Goal: Information Seeking & Learning: Learn about a topic

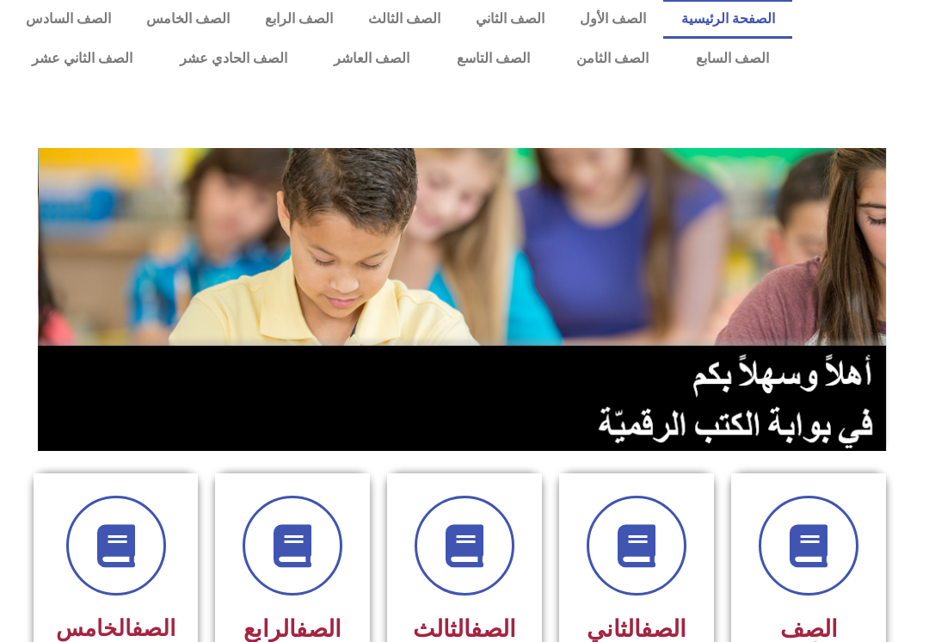
scroll to position [9, 0]
click at [516, 15] on link "الصف الثاني" at bounding box center [510, 19] width 104 height 40
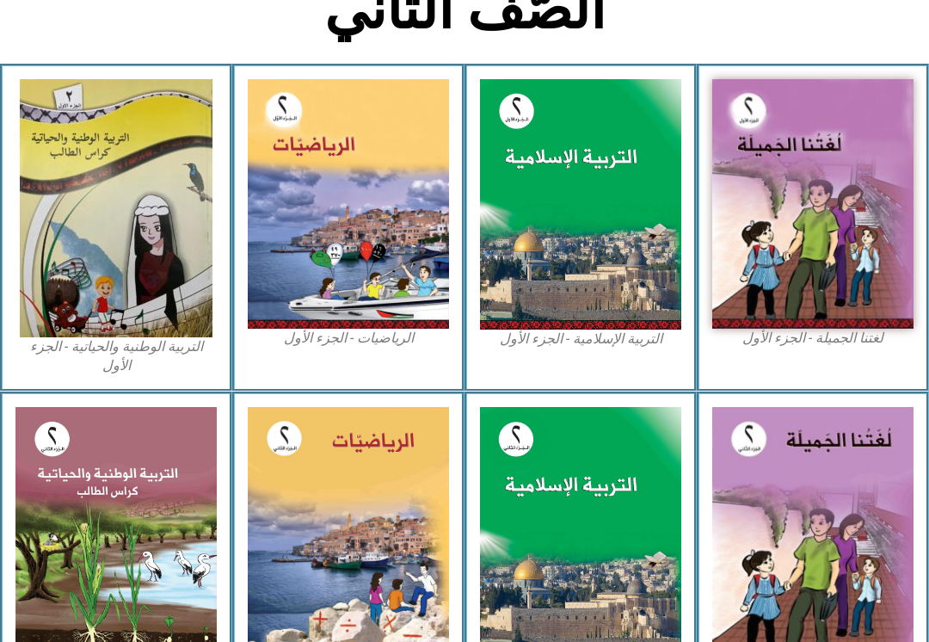
scroll to position [426, 0]
click at [845, 226] on img at bounding box center [812, 203] width 201 height 249
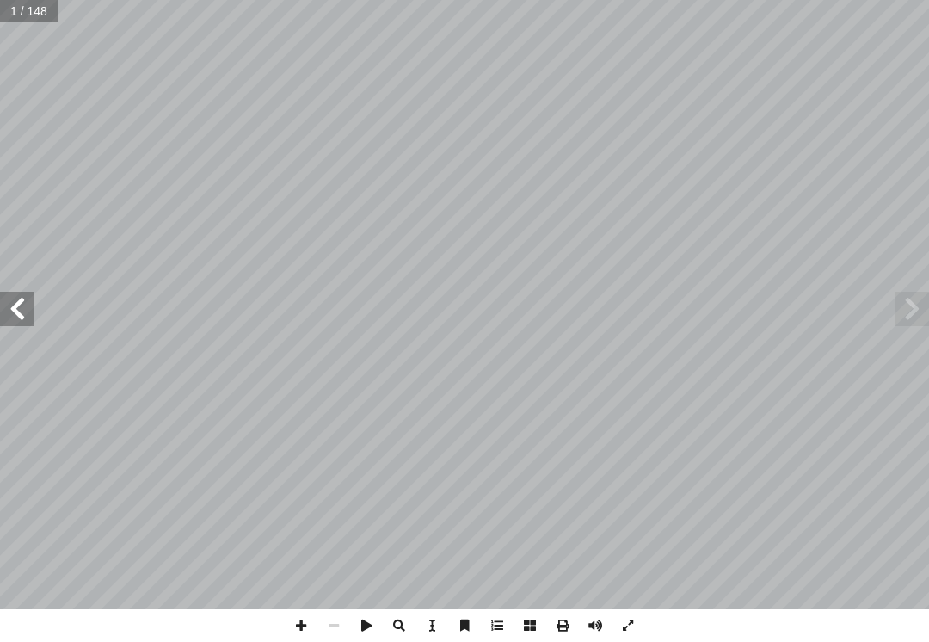
click at [24, 301] on span at bounding box center [17, 309] width 34 height 34
click at [33, 307] on span at bounding box center [17, 309] width 34 height 34
click at [14, 320] on span at bounding box center [17, 309] width 34 height 34
click at [28, 304] on span at bounding box center [17, 309] width 34 height 34
click at [22, 309] on span at bounding box center [17, 309] width 34 height 34
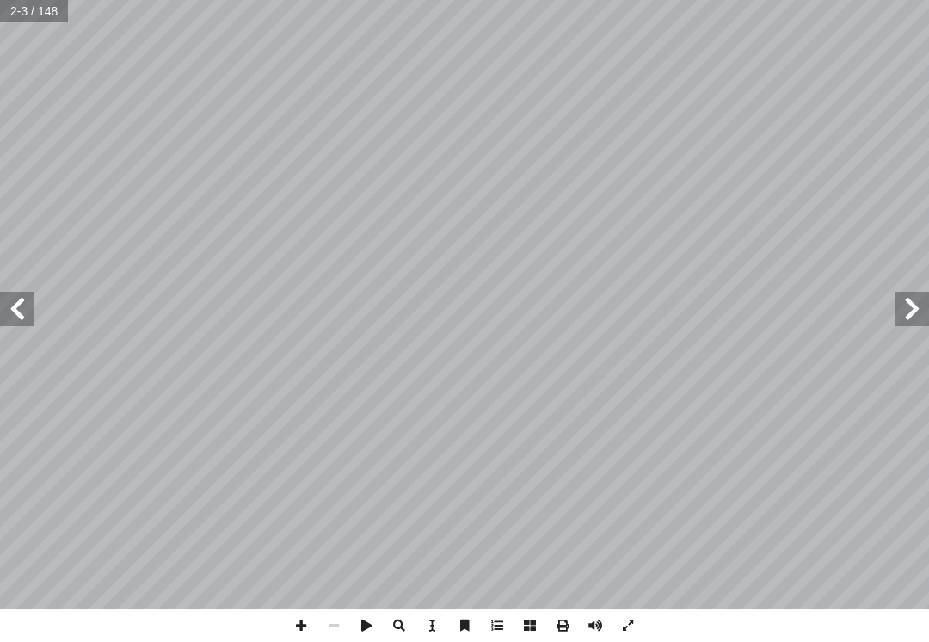
click at [18, 307] on span at bounding box center [17, 309] width 34 height 34
click at [17, 310] on span at bounding box center [17, 309] width 34 height 34
click at [9, 305] on span at bounding box center [17, 309] width 34 height 34
click at [33, 311] on span at bounding box center [17, 309] width 34 height 34
click at [30, 297] on span at bounding box center [17, 309] width 34 height 34
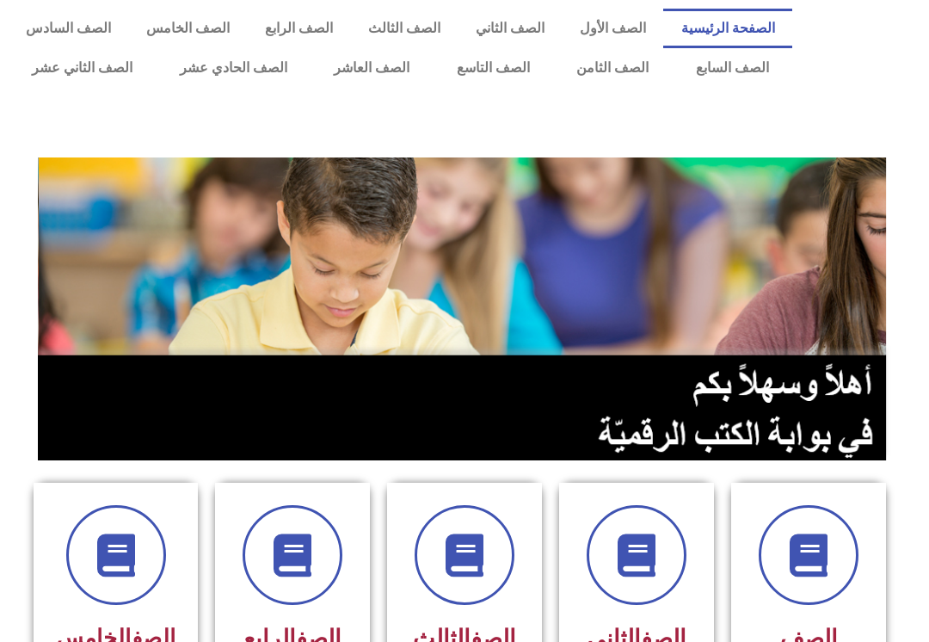
click at [511, 14] on link "الصف الثاني" at bounding box center [510, 29] width 104 height 40
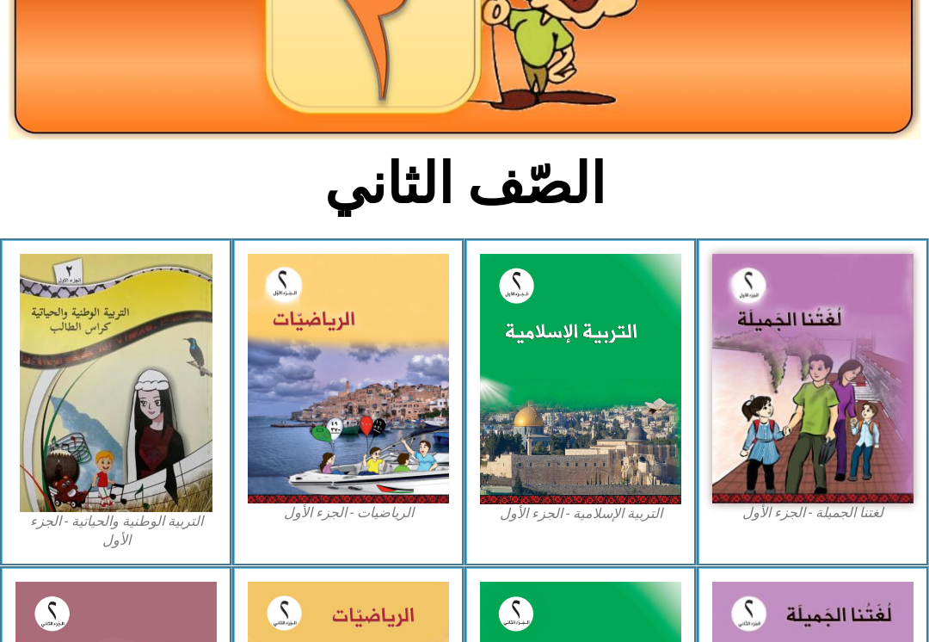
scroll to position [251, 0]
click at [816, 405] on img at bounding box center [812, 378] width 201 height 249
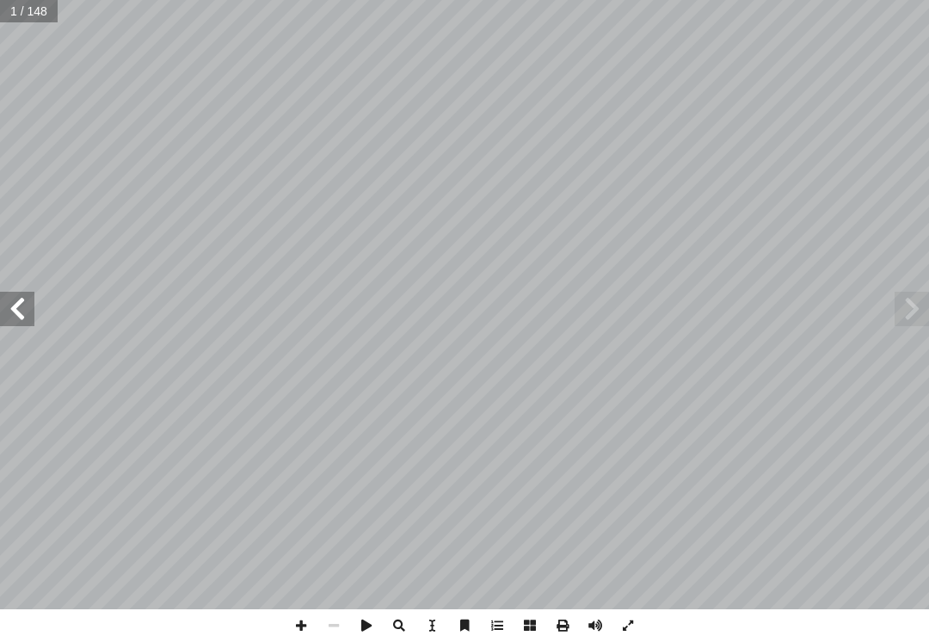
click at [14, 321] on span at bounding box center [17, 309] width 34 height 34
click at [14, 311] on span at bounding box center [17, 309] width 34 height 34
click at [18, 309] on span at bounding box center [17, 309] width 34 height 34
click at [16, 303] on span at bounding box center [17, 309] width 34 height 34
click at [14, 318] on span at bounding box center [17, 309] width 34 height 34
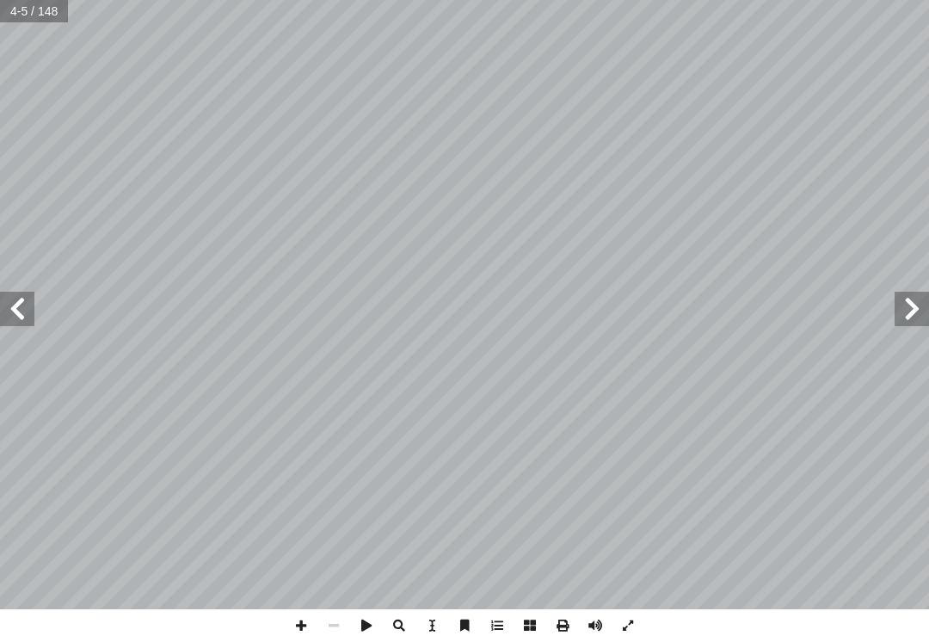
click at [13, 317] on span at bounding box center [17, 309] width 34 height 34
click at [17, 316] on span at bounding box center [17, 309] width 34 height 34
click at [13, 314] on span at bounding box center [17, 309] width 34 height 34
click at [14, 312] on span at bounding box center [17, 309] width 34 height 34
click at [11, 303] on span at bounding box center [17, 309] width 34 height 34
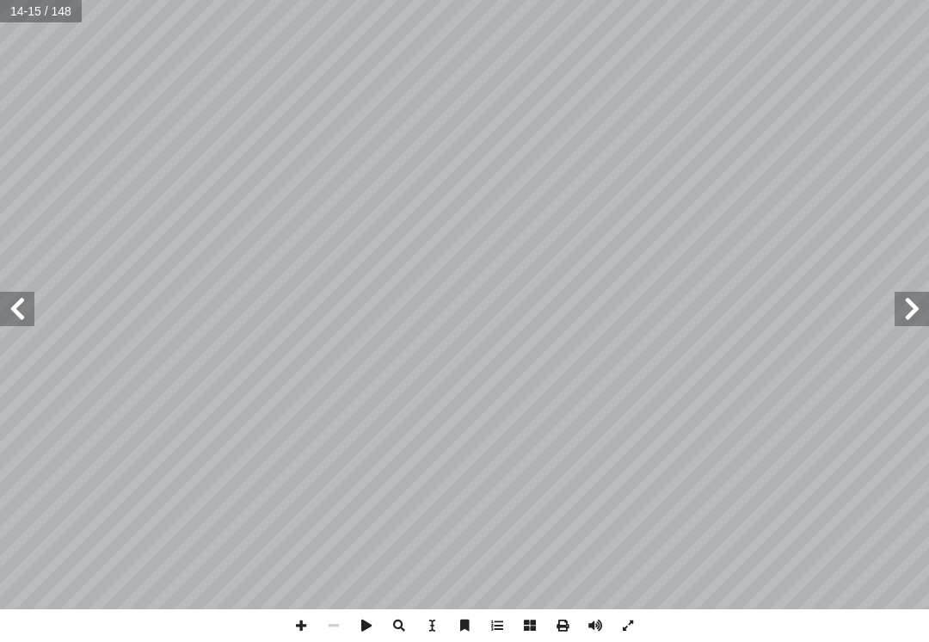
click at [8, 323] on span at bounding box center [17, 309] width 34 height 34
click at [11, 311] on span at bounding box center [17, 309] width 34 height 34
click at [7, 306] on span at bounding box center [17, 309] width 34 height 34
click at [9, 305] on span at bounding box center [17, 309] width 34 height 34
click at [899, 292] on span at bounding box center [911, 309] width 34 height 34
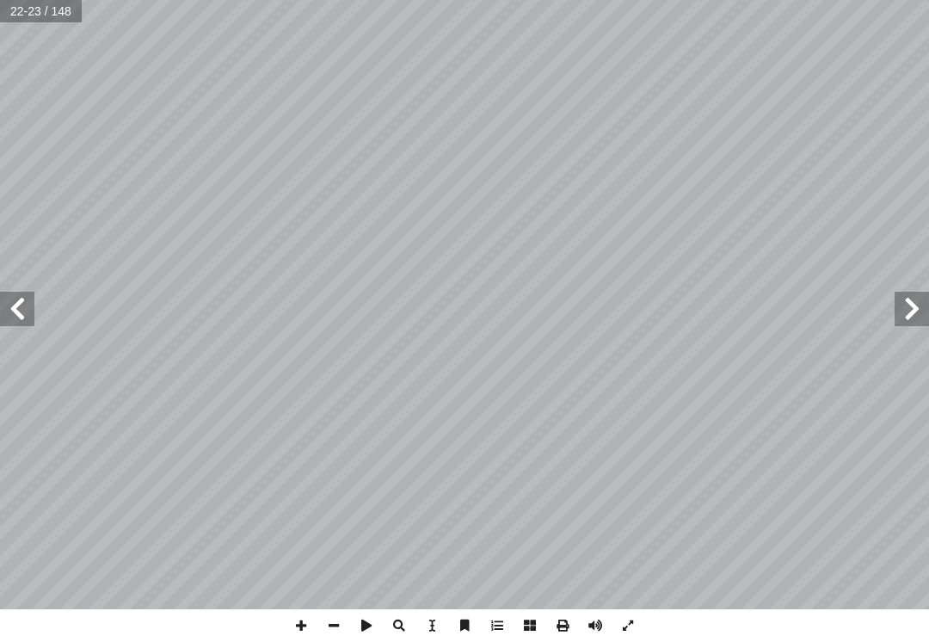
click at [154, 620] on div "١٨ ُ ة َ راء ِ ق ْ ال : أ ا َ ر ْ ق َ ن ُ ة َ غير َّ الص ُ ة َ ام ّ س َّ الر َ …" at bounding box center [464, 321] width 929 height 642
